Goal: Consume media (video, audio)

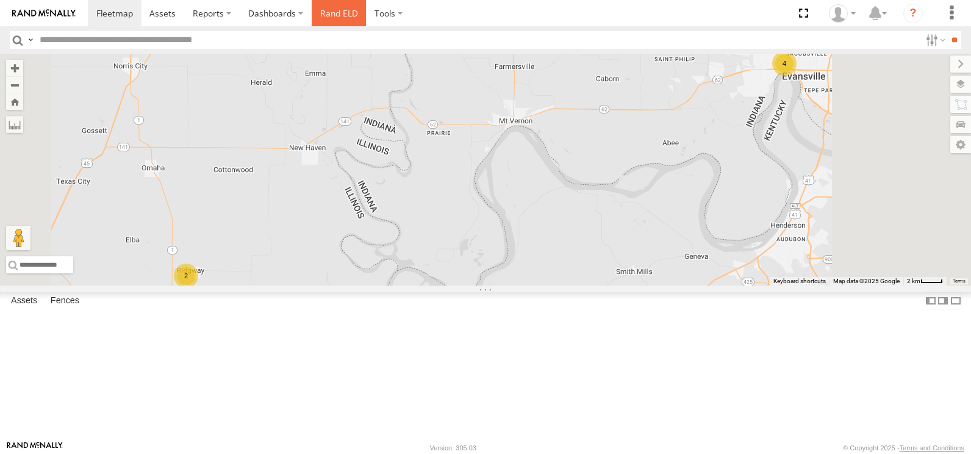
click at [320, 14] on link "Rand ELD" at bounding box center [339, 13] width 55 height 26
click at [0, 0] on link at bounding box center [0, 0] width 0 height 0
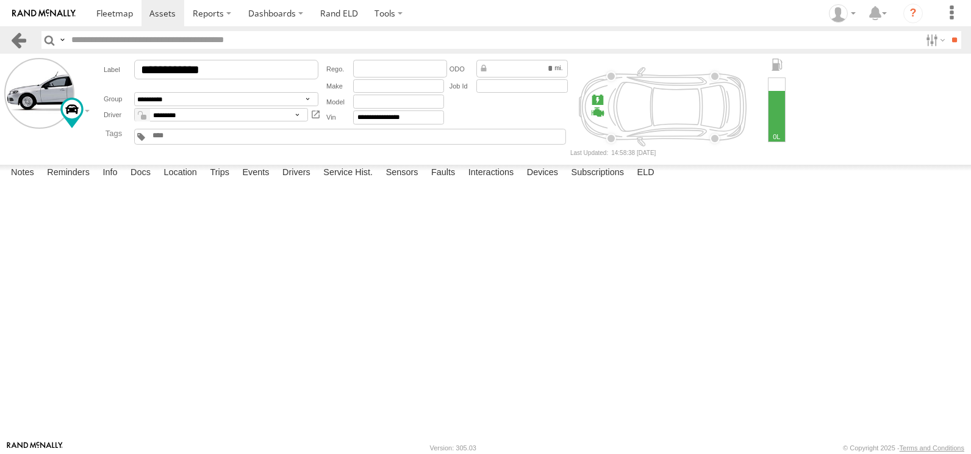
click at [18, 48] on link at bounding box center [19, 40] width 18 height 18
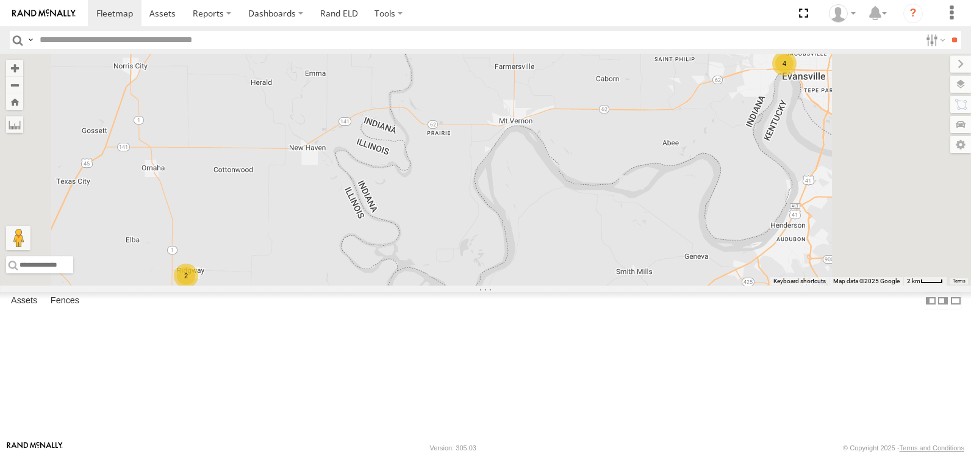
click at [0, 0] on div "Video" at bounding box center [0, 0] width 0 height 0
click at [376, 15] on label at bounding box center [388, 13] width 45 height 26
click at [0, 0] on div "All Assets" at bounding box center [0, 0] width 0 height 0
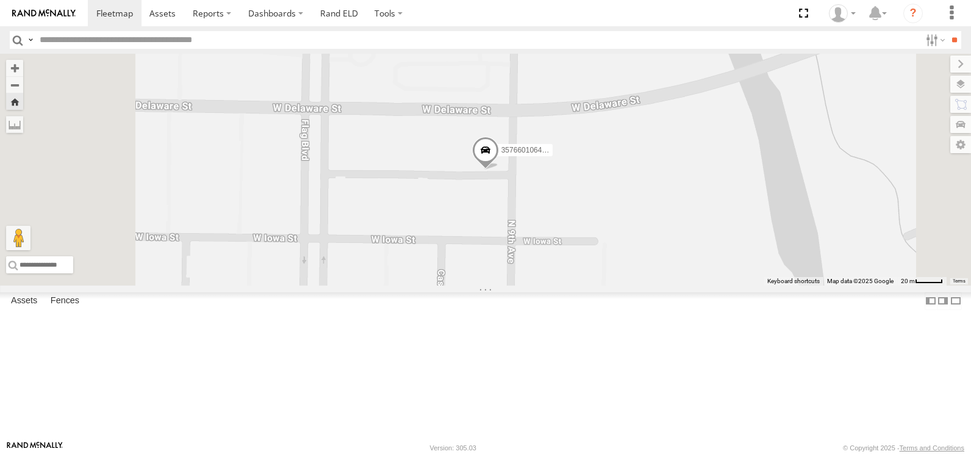
click at [499, 170] on span at bounding box center [485, 153] width 27 height 33
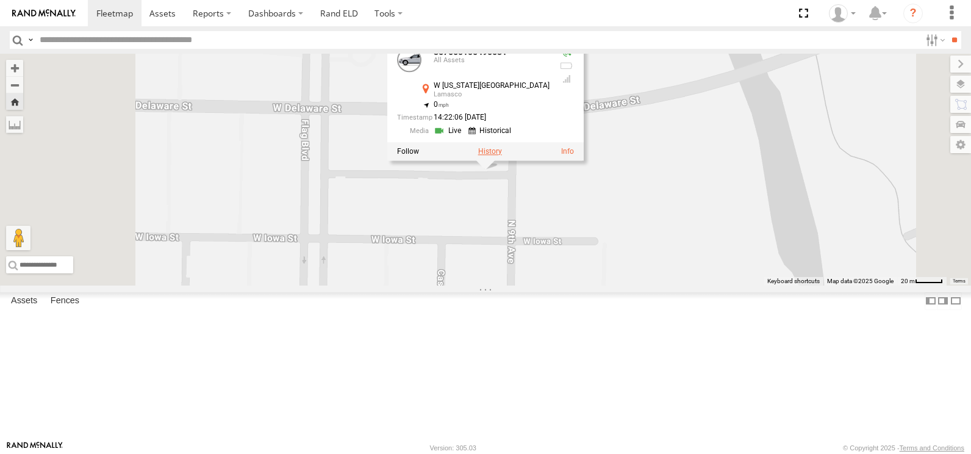
click at [502, 156] on label at bounding box center [490, 151] width 24 height 9
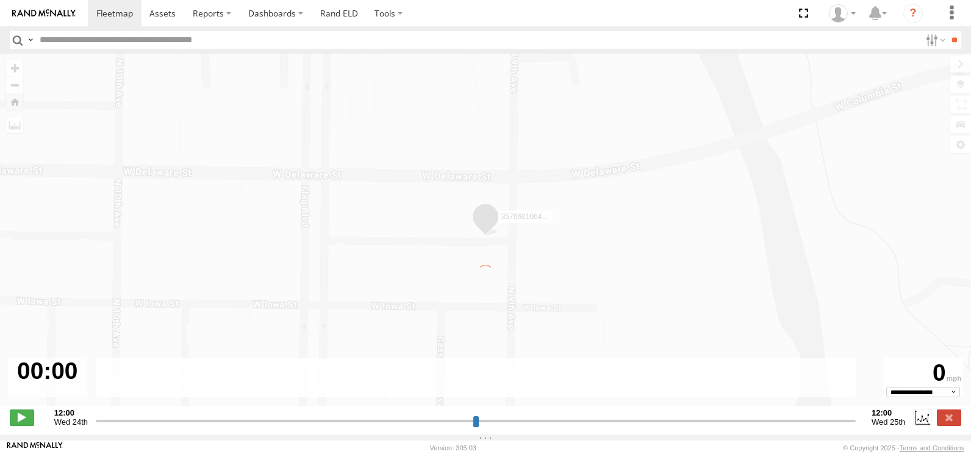
type input "**********"
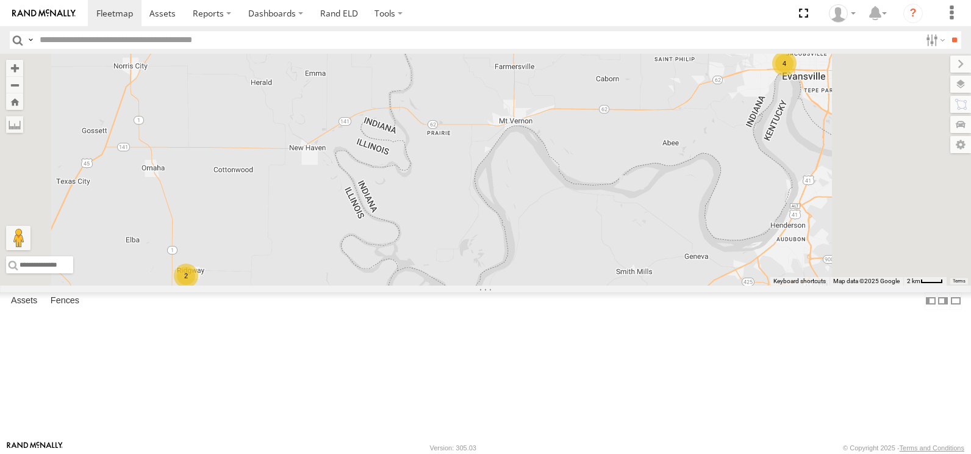
click at [0, 0] on span at bounding box center [0, 0] width 0 height 0
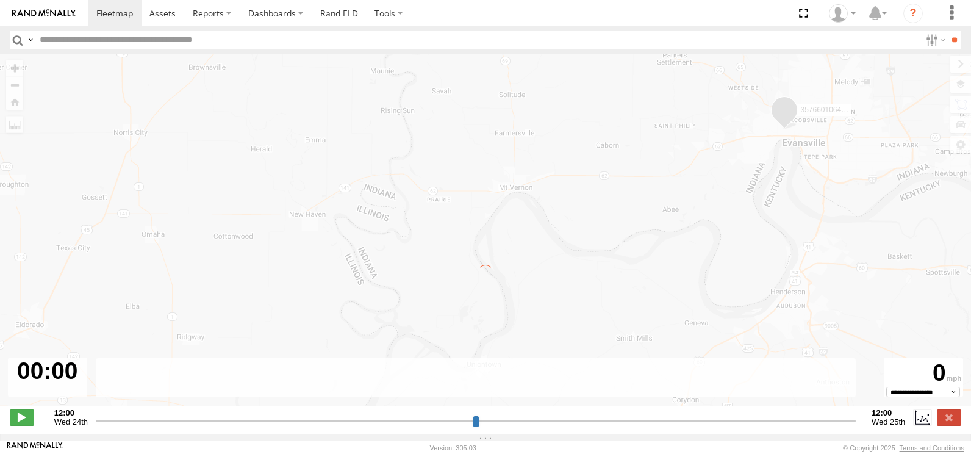
type input "**********"
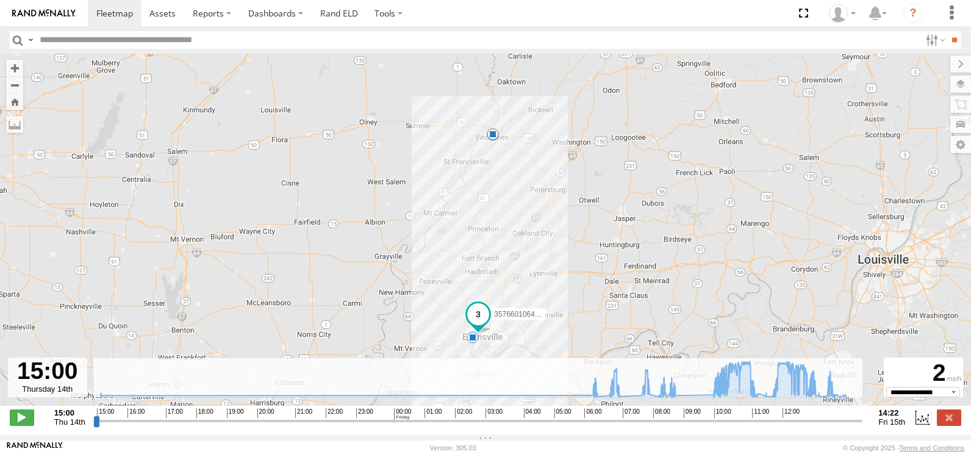
click at [476, 315] on span at bounding box center [478, 314] width 22 height 22
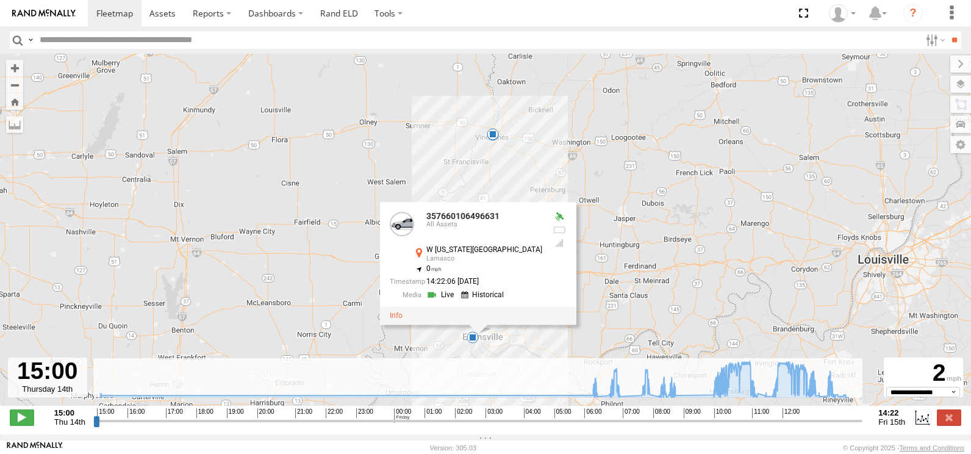
click at [485, 296] on link at bounding box center [484, 295] width 46 height 12
click at [121, 12] on span at bounding box center [114, 13] width 37 height 12
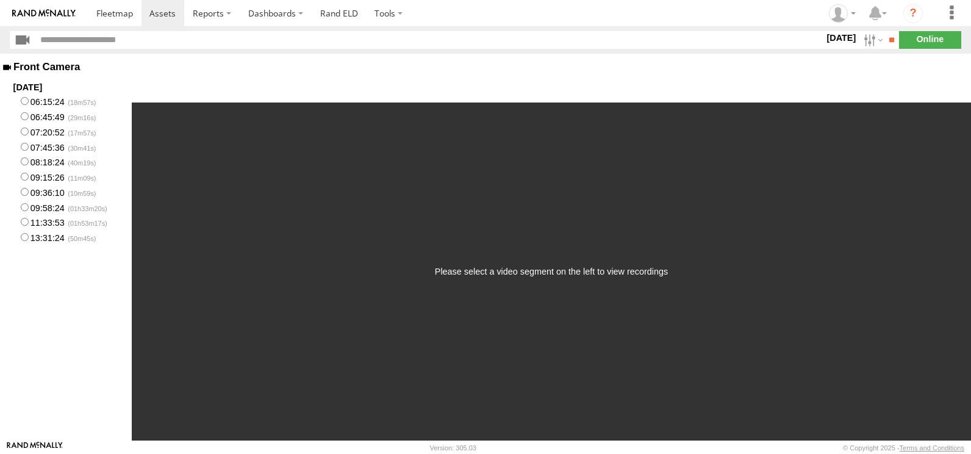
click at [64, 236] on label "13:31:24" at bounding box center [66, 236] width 132 height 15
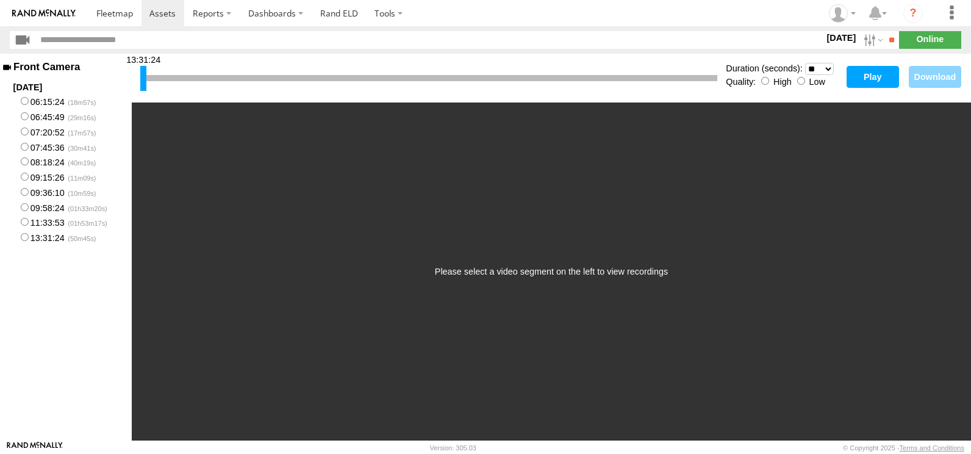
click at [864, 73] on button "Play" at bounding box center [873, 77] width 52 height 22
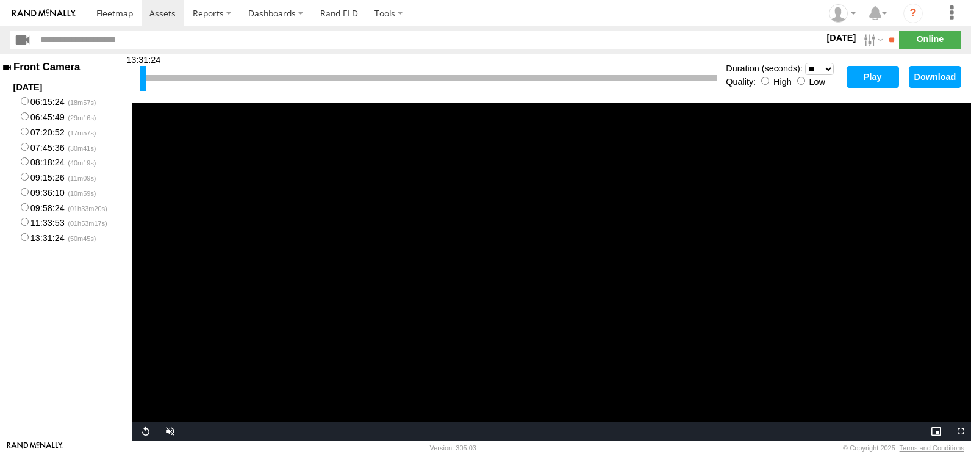
click at [45, 223] on label "11:33:53" at bounding box center [66, 222] width 132 height 15
click at [892, 73] on button "Play" at bounding box center [873, 77] width 52 height 22
click at [46, 206] on label "09:58:24" at bounding box center [66, 206] width 132 height 15
click at [862, 76] on button "Play" at bounding box center [873, 77] width 52 height 22
click at [171, 71] on div "09:58:24" at bounding box center [428, 78] width 577 height 31
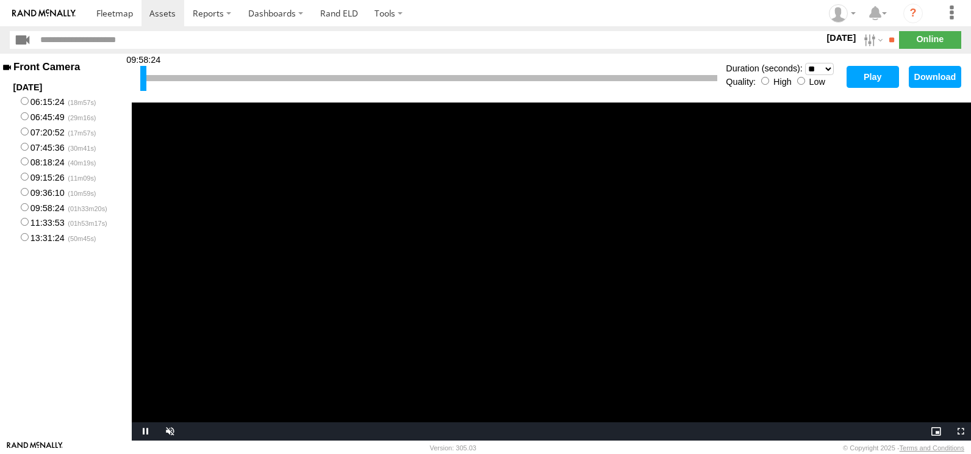
click at [155, 82] on div "09:58:24" at bounding box center [428, 78] width 577 height 31
drag, startPoint x: 143, startPoint y: 77, endPoint x: 243, endPoint y: 80, distance: 99.5
click at [220, 80] on div at bounding box center [217, 78] width 6 height 25
click at [873, 76] on button "Play" at bounding box center [873, 77] width 52 height 22
click at [875, 76] on button "Play" at bounding box center [873, 77] width 52 height 22
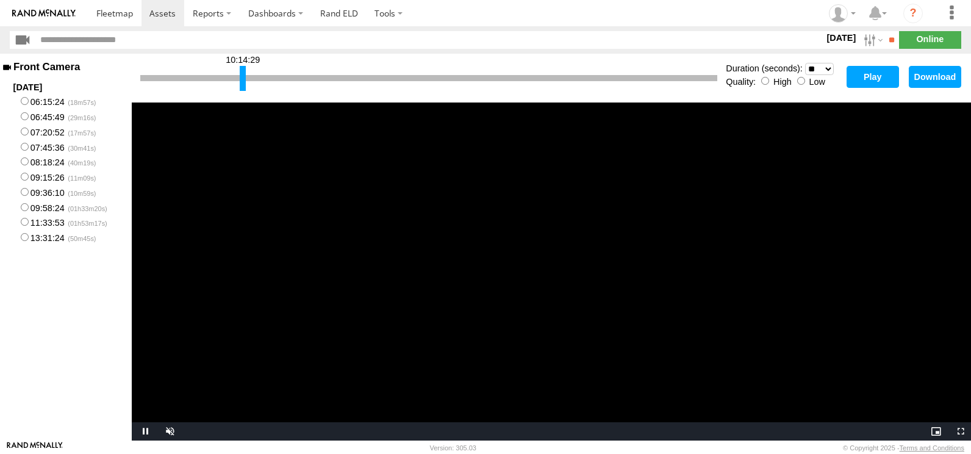
click at [816, 69] on select "* ** ** ** ** ** ** *** *** *** ***" at bounding box center [819, 69] width 29 height 12
click at [805, 63] on select "* ** ** ** ** ** ** *** *** *** ***" at bounding box center [819, 69] width 29 height 12
click at [289, 78] on div at bounding box center [428, 78] width 577 height 6
click at [303, 76] on div at bounding box center [428, 78] width 577 height 6
drag, startPoint x: 240, startPoint y: 78, endPoint x: 282, endPoint y: 80, distance: 41.5
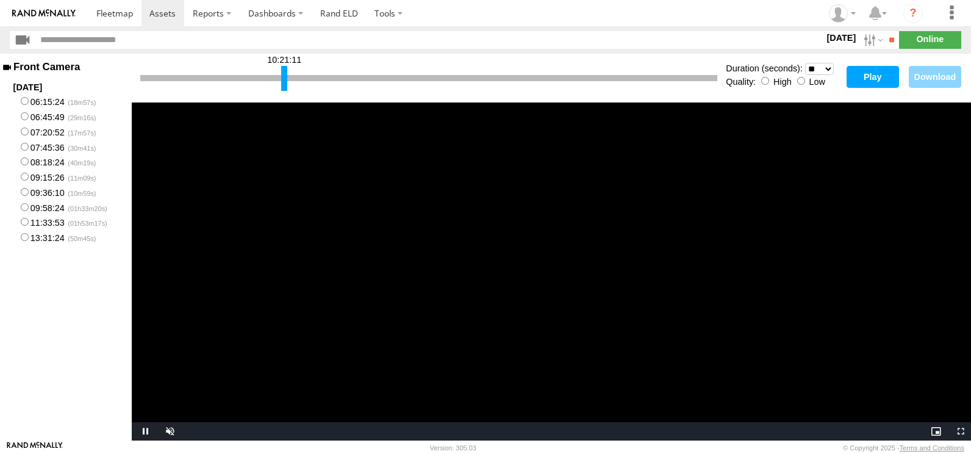
click at [282, 80] on div at bounding box center [284, 78] width 6 height 25
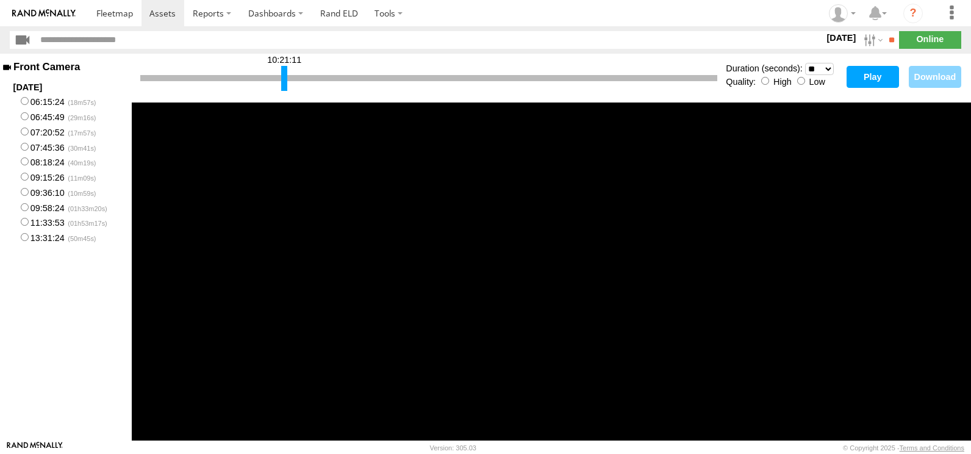
click at [875, 75] on button "Play" at bounding box center [873, 77] width 52 height 22
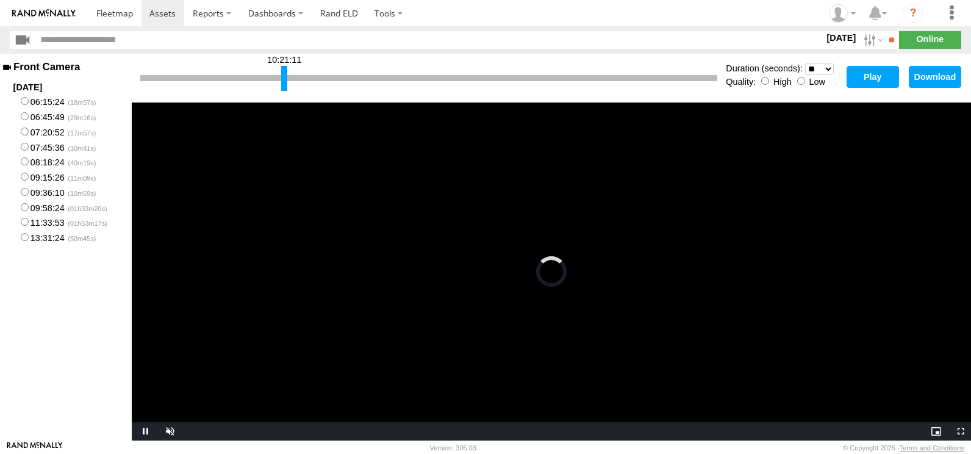
click at [818, 66] on select "* ** ** ** ** ** ** *** *** *** ***" at bounding box center [819, 69] width 29 height 12
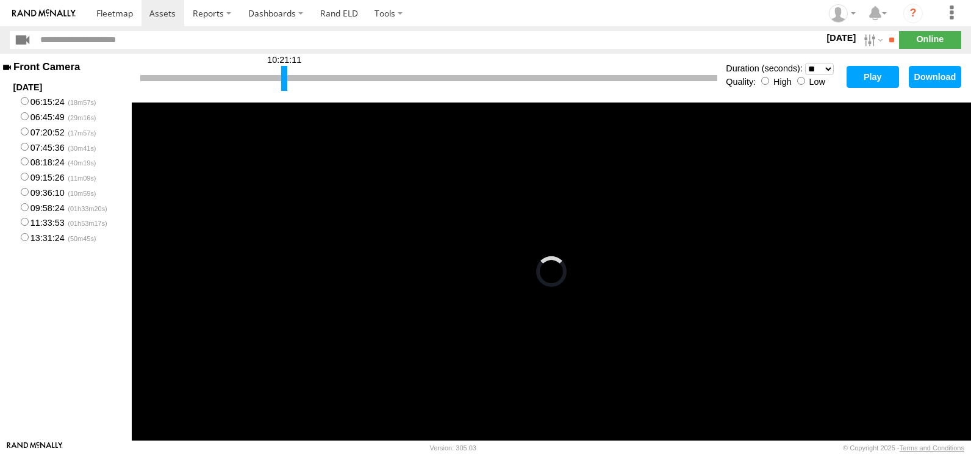
select select "***"
click at [805, 63] on select "* ** ** ** ** ** ** *** *** *** ***" at bounding box center [819, 69] width 29 height 12
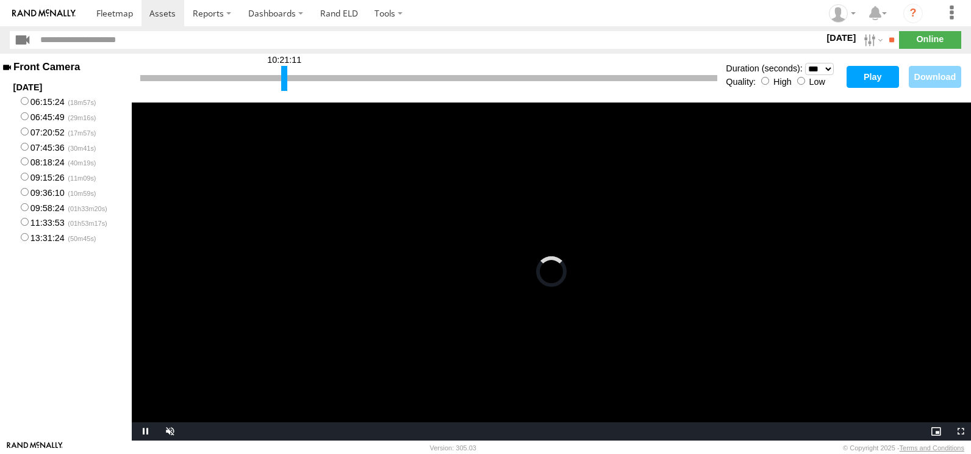
click at [886, 78] on button "Play" at bounding box center [873, 77] width 52 height 22
click at [330, 76] on div at bounding box center [428, 78] width 577 height 6
drag, startPoint x: 285, startPoint y: 80, endPoint x: 332, endPoint y: 81, distance: 46.4
click at [321, 81] on div at bounding box center [318, 78] width 6 height 25
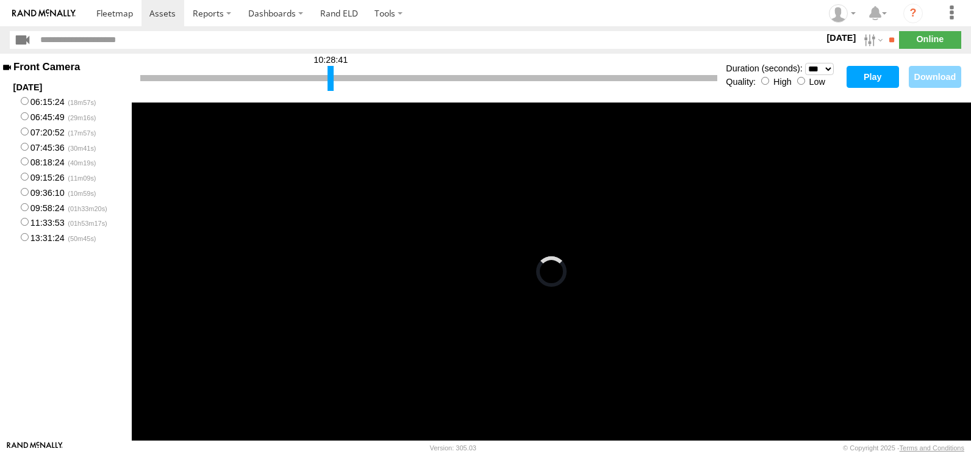
click at [891, 73] on button "Play" at bounding box center [873, 77] width 52 height 22
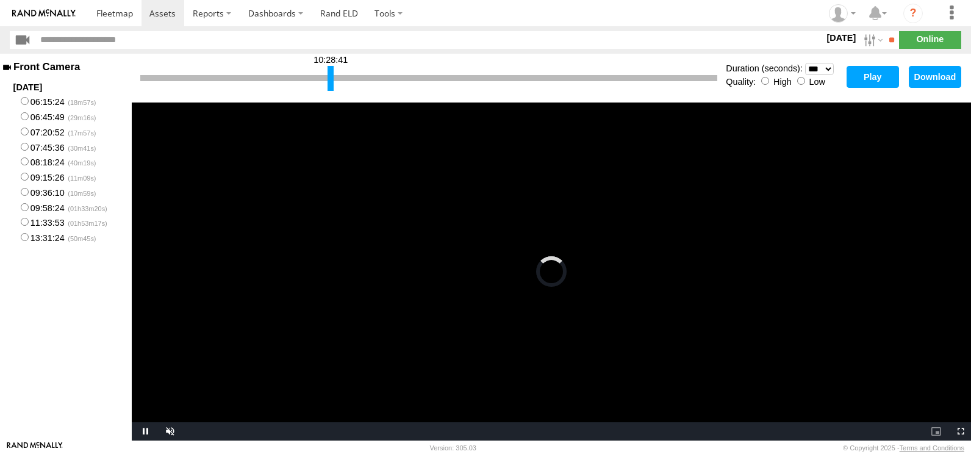
click at [883, 79] on button "Play" at bounding box center [873, 77] width 52 height 22
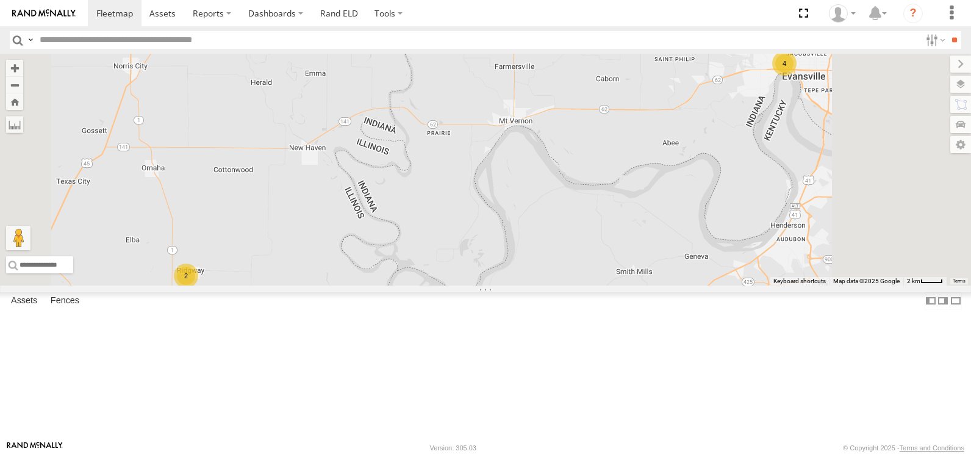
click at [0, 0] on link at bounding box center [0, 0] width 0 height 0
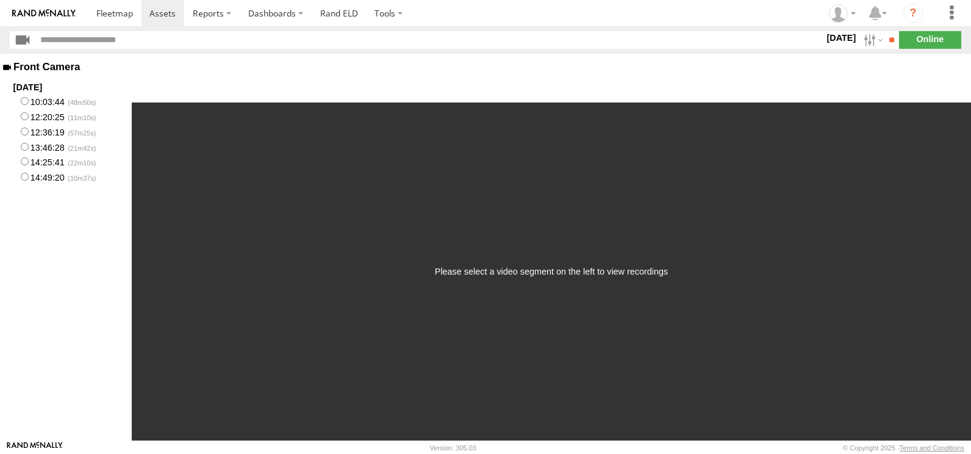
click at [65, 177] on label "14:49:20" at bounding box center [66, 176] width 132 height 15
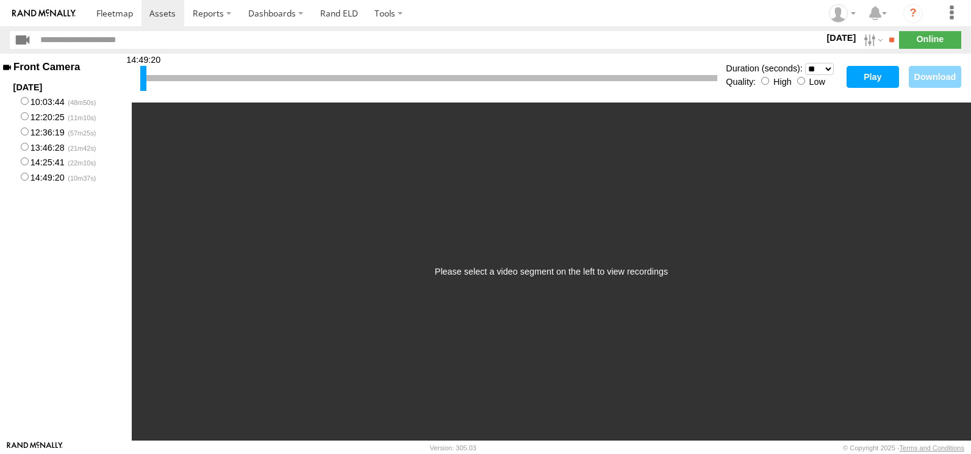
click at [874, 68] on button "Play" at bounding box center [873, 77] width 52 height 22
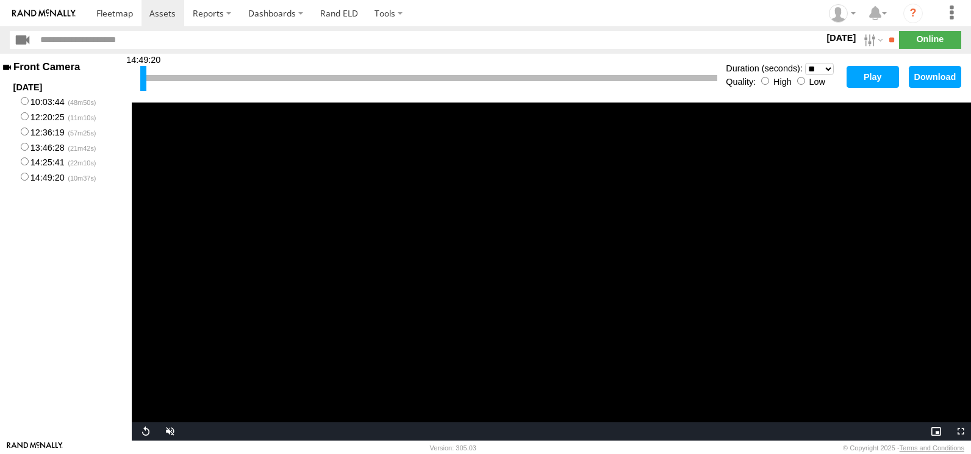
click at [889, 79] on button "Play" at bounding box center [873, 77] width 52 height 22
click at [38, 168] on label "14:25:41" at bounding box center [66, 161] width 132 height 15
click at [886, 81] on button "Play" at bounding box center [873, 77] width 52 height 22
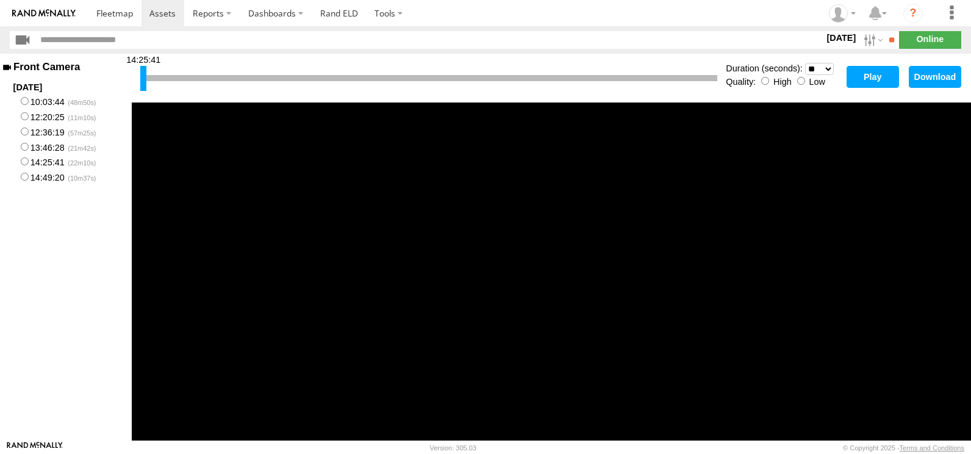
click at [35, 143] on label "13:46:28" at bounding box center [66, 146] width 132 height 15
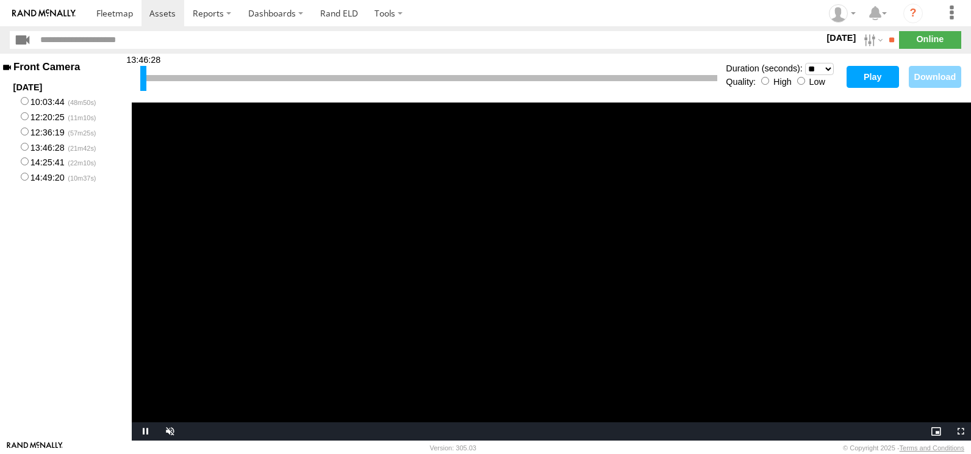
click at [881, 80] on button "Play" at bounding box center [873, 77] width 52 height 22
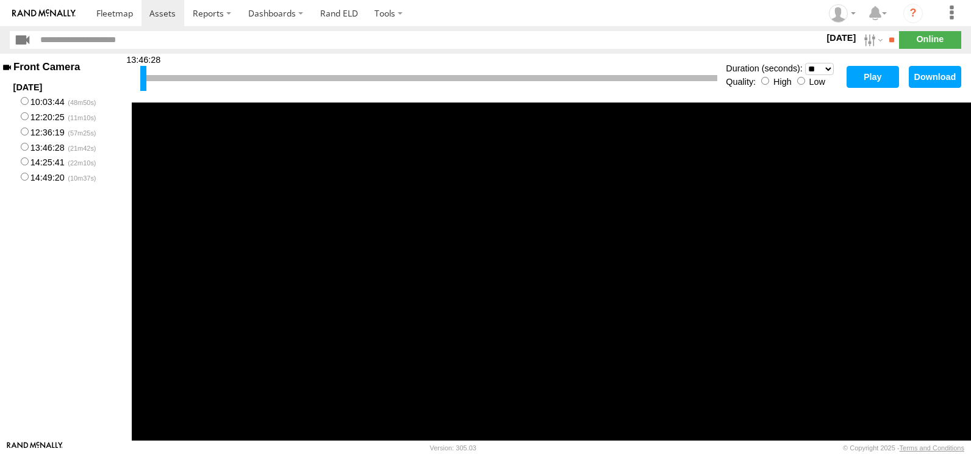
click at [48, 129] on label "12:36:19" at bounding box center [66, 131] width 132 height 15
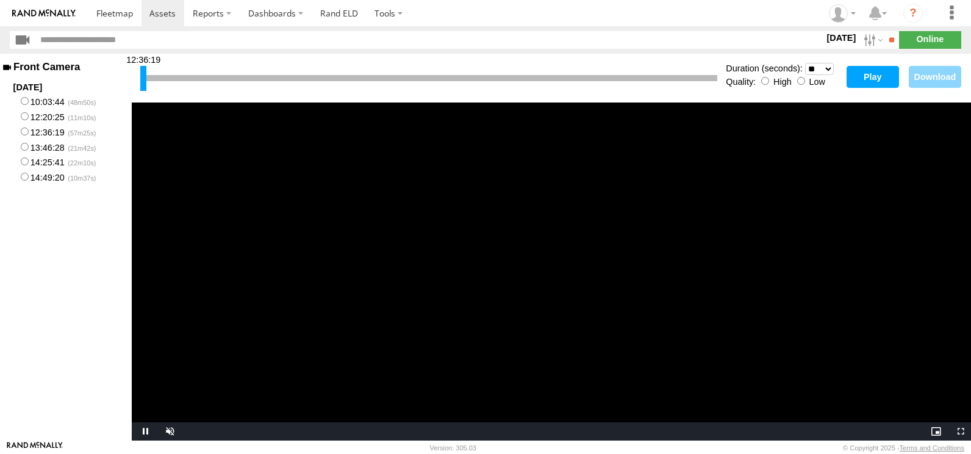
click at [875, 76] on button "Play" at bounding box center [873, 77] width 52 height 22
click at [44, 160] on label "14:25:41" at bounding box center [66, 161] width 132 height 15
click at [257, 73] on div "14:25:41" at bounding box center [428, 78] width 577 height 31
drag, startPoint x: 148, startPoint y: 77, endPoint x: 281, endPoint y: 80, distance: 132.4
click at [281, 80] on div at bounding box center [281, 78] width 6 height 25
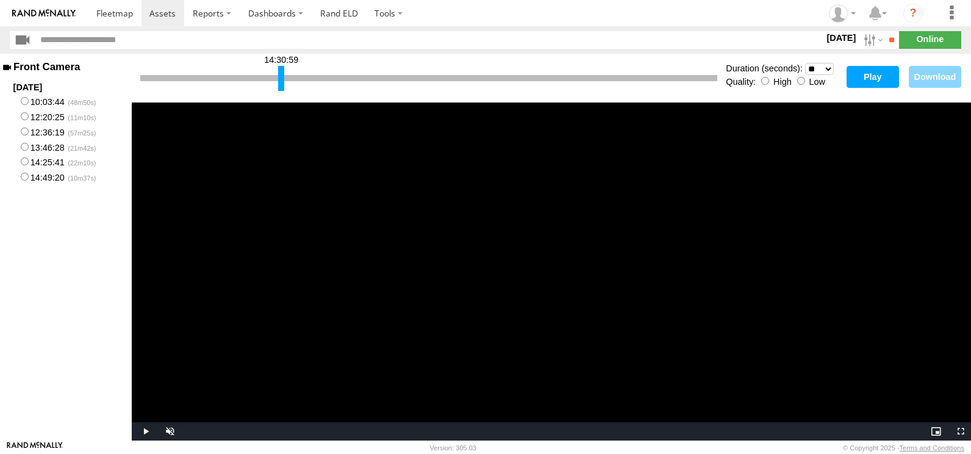
click at [809, 64] on select "* ** ** ** ** ** ** *** *** *** ***" at bounding box center [819, 69] width 29 height 12
select select "**"
click at [805, 63] on select "* ** ** ** ** ** ** *** *** *** ***" at bounding box center [819, 69] width 29 height 12
click at [871, 70] on button "Play" at bounding box center [873, 77] width 52 height 22
